Goal: Information Seeking & Learning: Learn about a topic

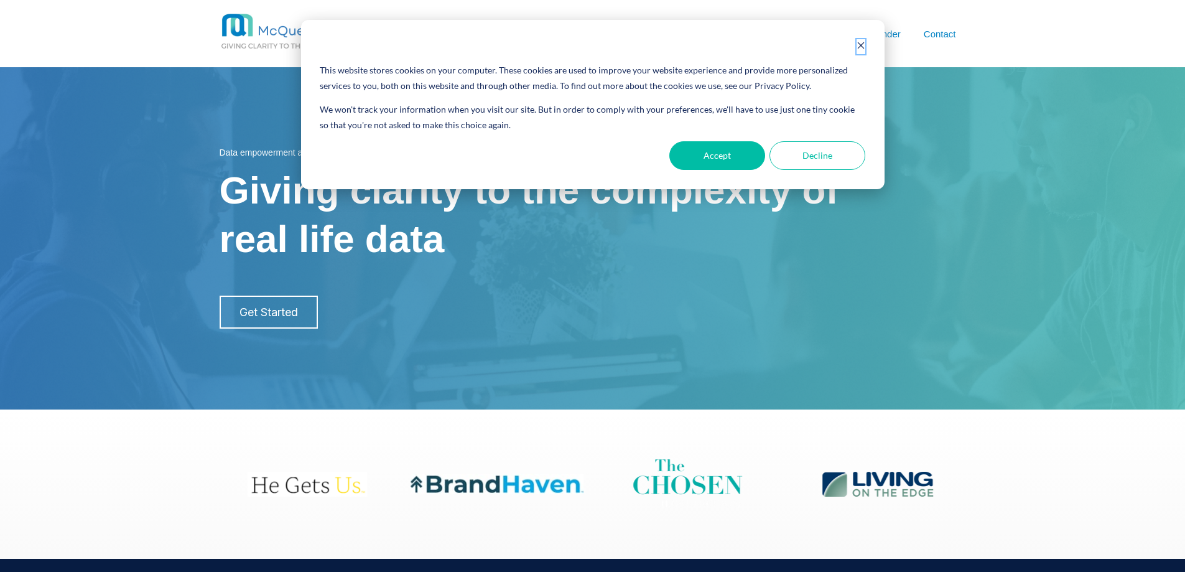
click at [857, 45] on icon "Dismiss cookie banner" at bounding box center [861, 45] width 9 height 9
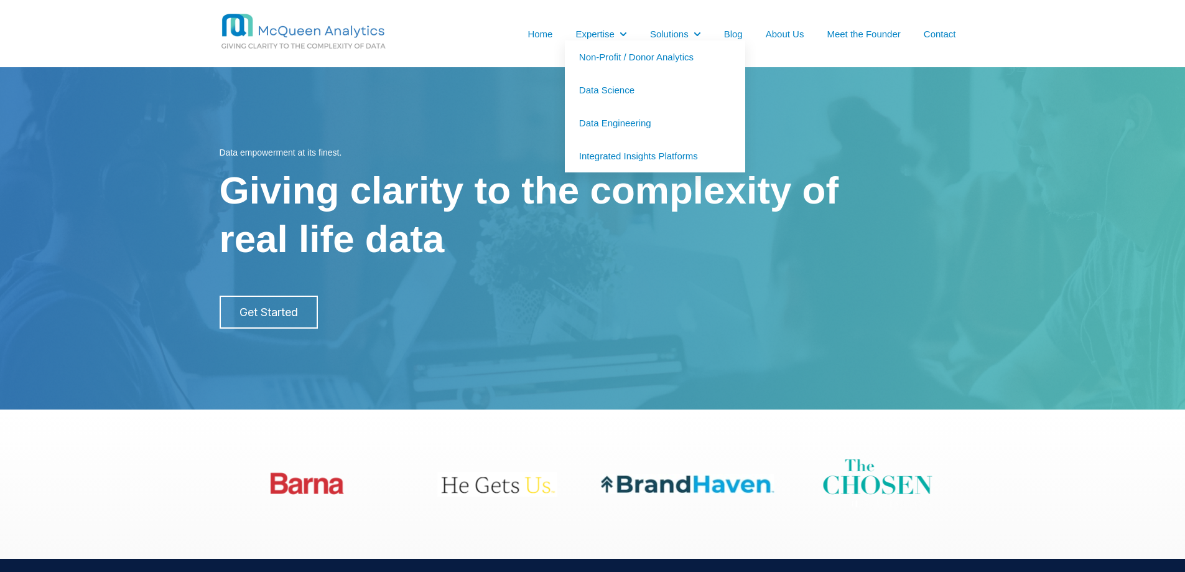
click at [614, 59] on link "Non-Profit / Donor Analytics" at bounding box center [655, 56] width 180 height 33
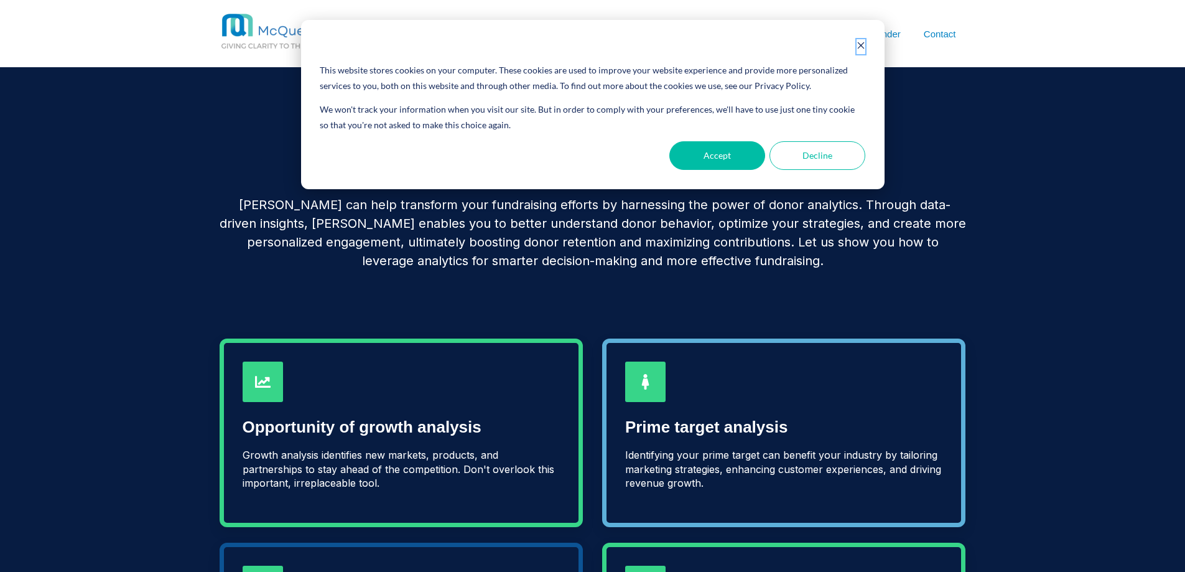
click at [860, 46] on icon "Dismiss cookie banner" at bounding box center [860, 45] width 7 height 7
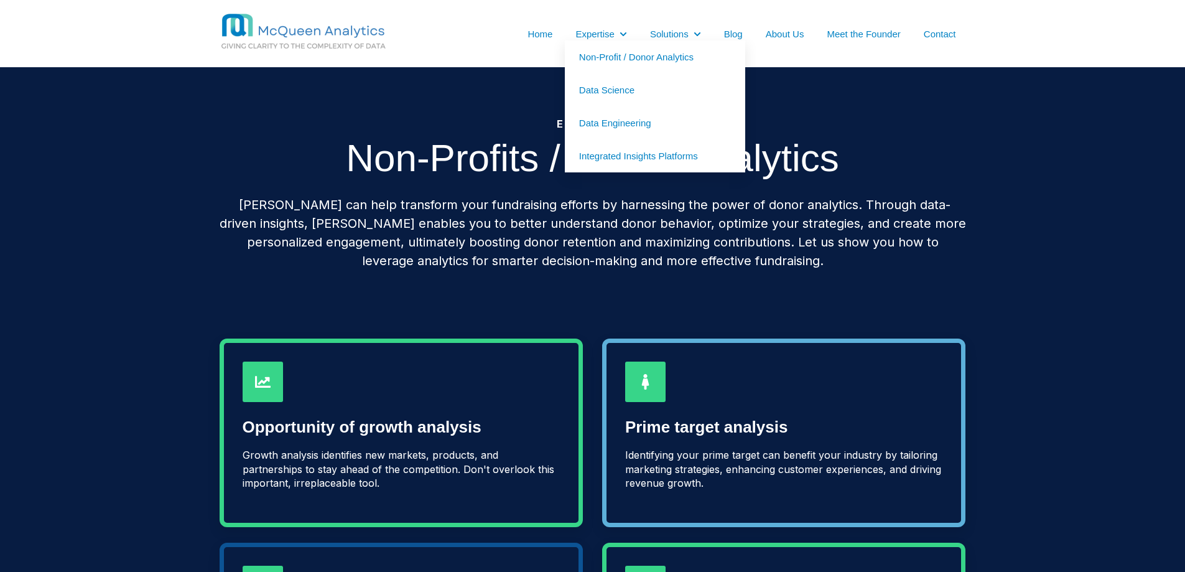
click at [628, 127] on link "Data Engineering" at bounding box center [655, 122] width 180 height 33
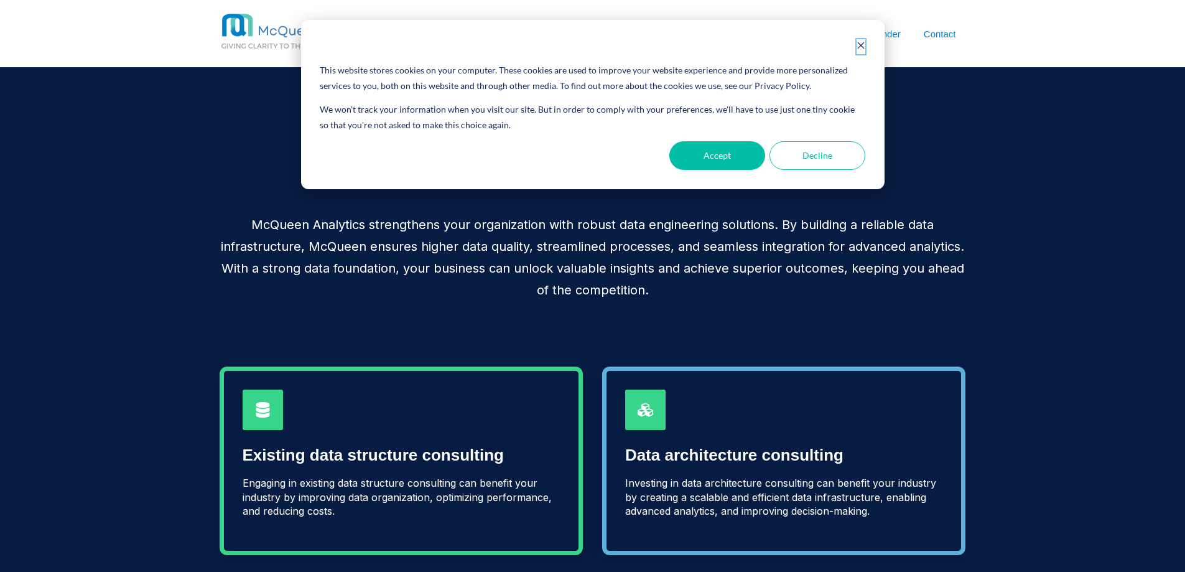
click at [864, 47] on icon "Dismiss cookie banner" at bounding box center [861, 45] width 9 height 9
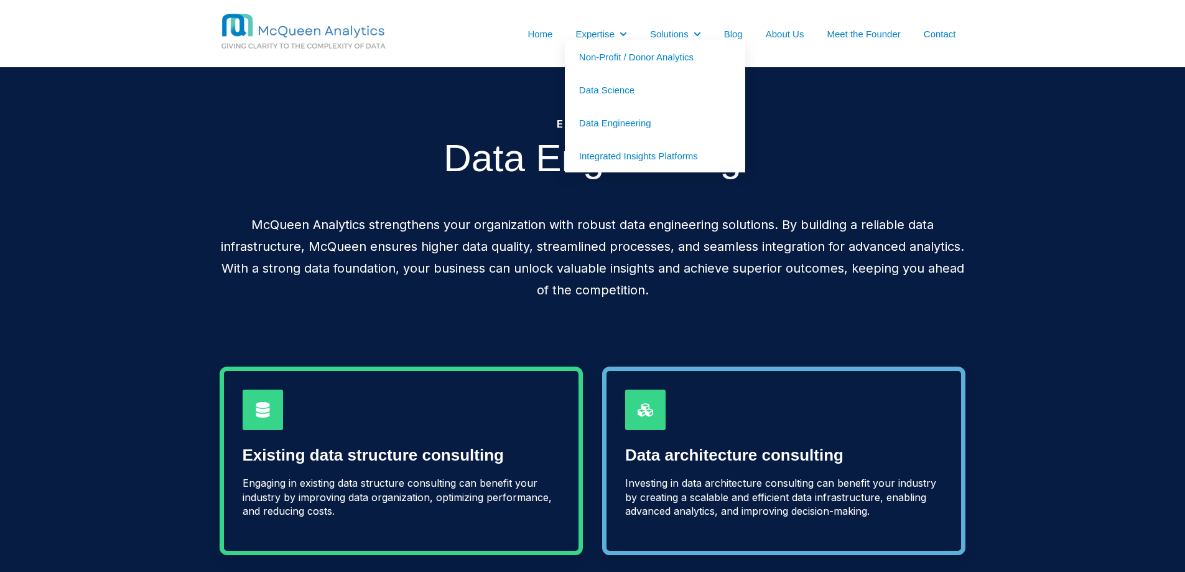
click at [608, 156] on link "Integrated Insights Platforms" at bounding box center [655, 155] width 180 height 33
